Goal: Task Accomplishment & Management: Manage account settings

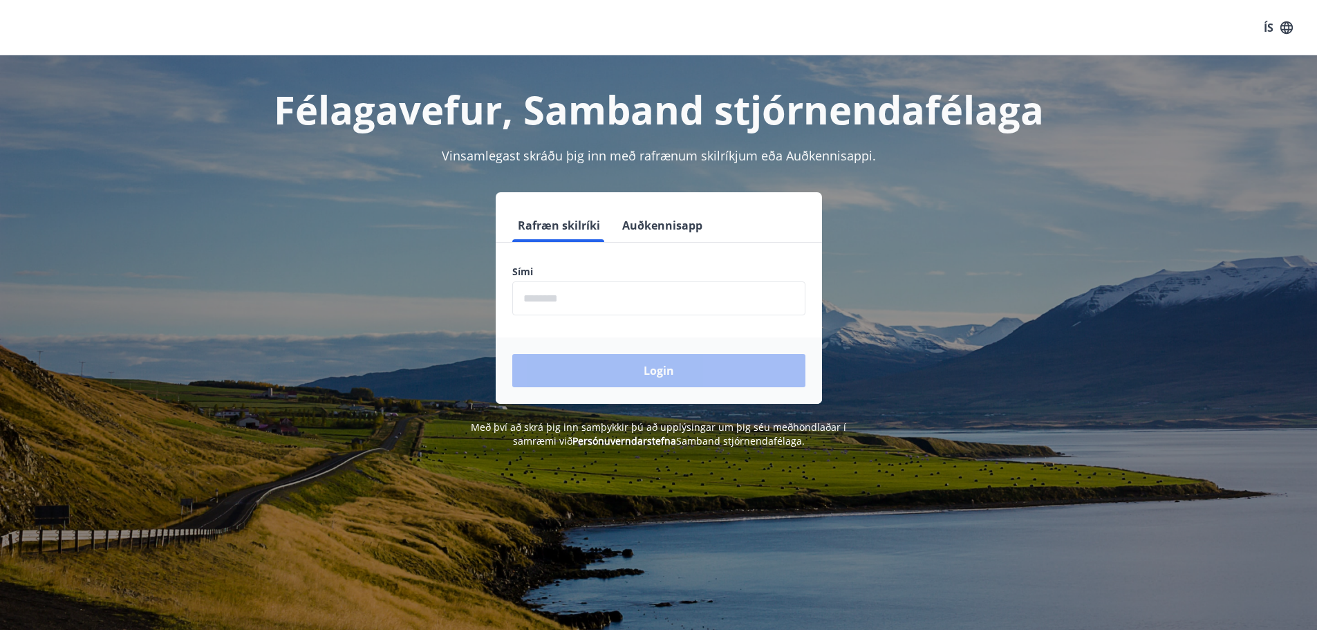
click at [616, 293] on input "phone" at bounding box center [658, 298] width 293 height 34
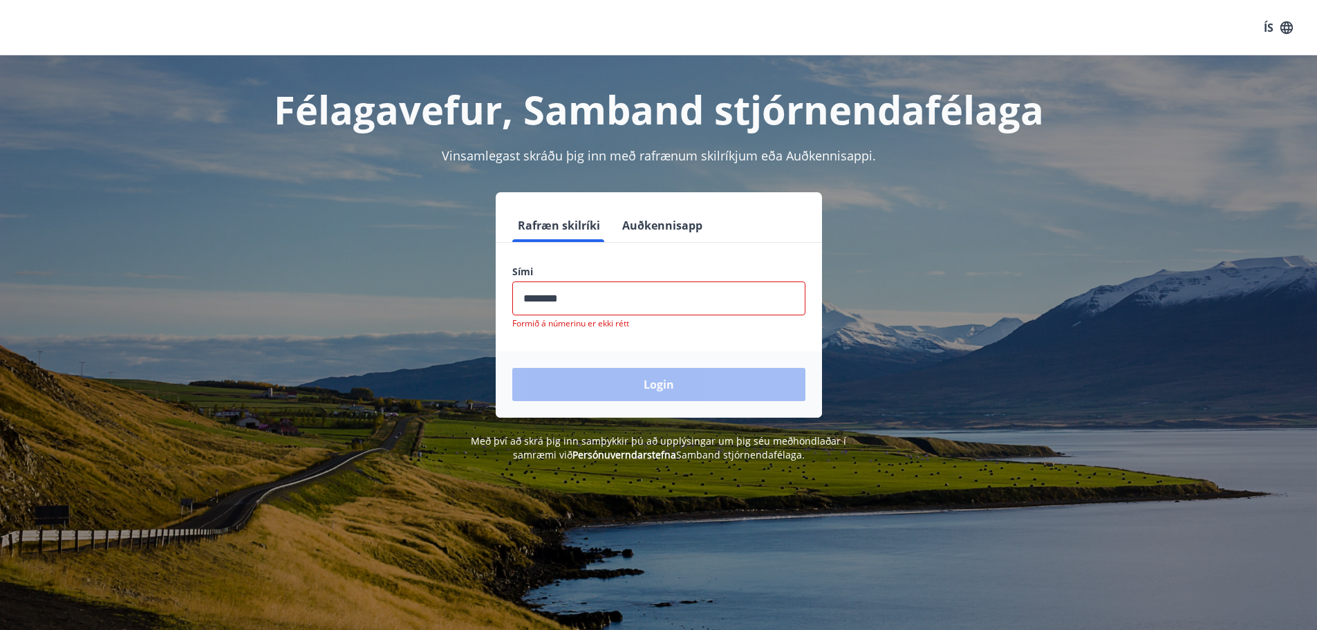
click at [647, 378] on div "Login" at bounding box center [659, 384] width 326 height 66
click at [602, 297] on input "phone" at bounding box center [658, 298] width 293 height 34
click at [619, 311] on input "phone" at bounding box center [658, 298] width 293 height 34
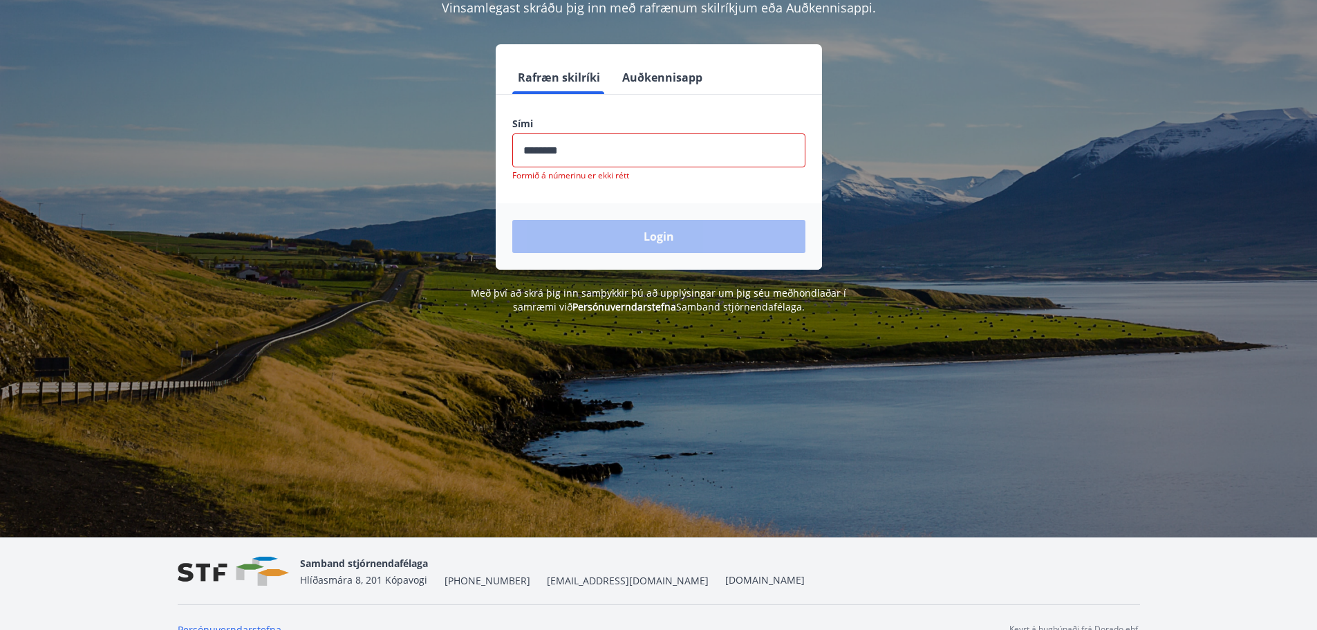
scroll to position [172, 0]
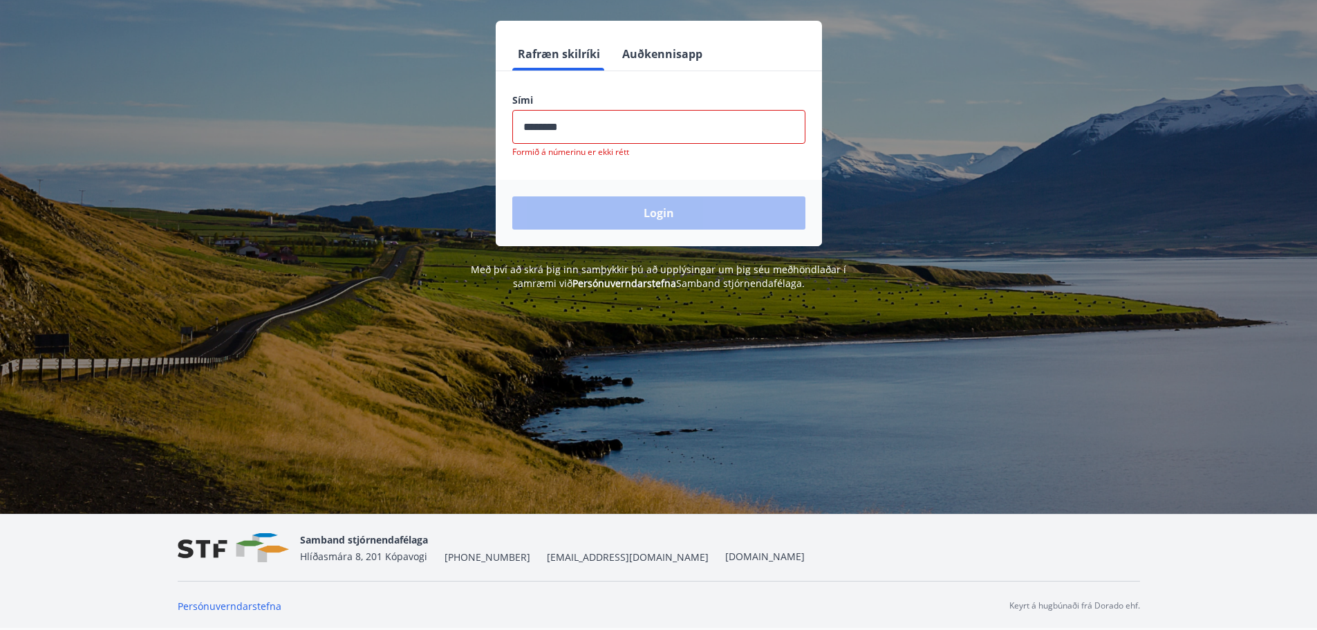
click at [573, 131] on input "phone" at bounding box center [658, 127] width 293 height 34
drag, startPoint x: 573, startPoint y: 131, endPoint x: 495, endPoint y: 131, distance: 78.1
click at [496, 131] on div "Sími ​ Formið á númerinu er ekki rétt" at bounding box center [659, 125] width 326 height 64
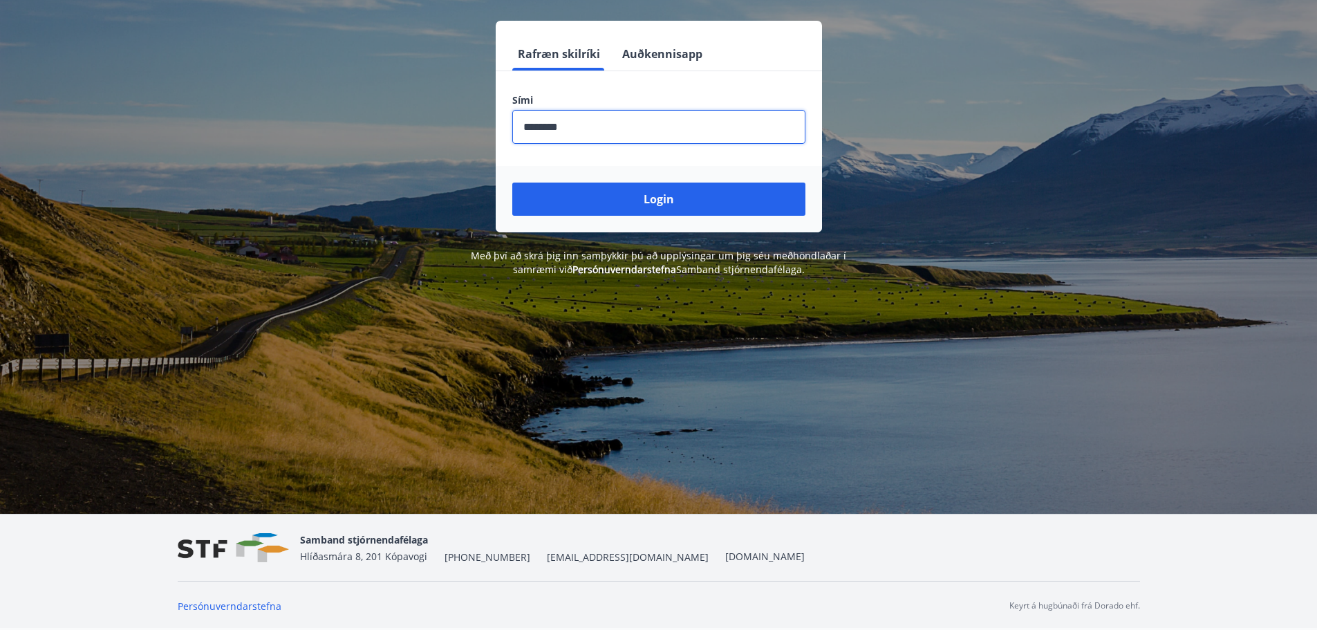
type input "********"
click at [512, 183] on button "Login" at bounding box center [658, 199] width 293 height 33
